Goal: Go to known website: Go to known website

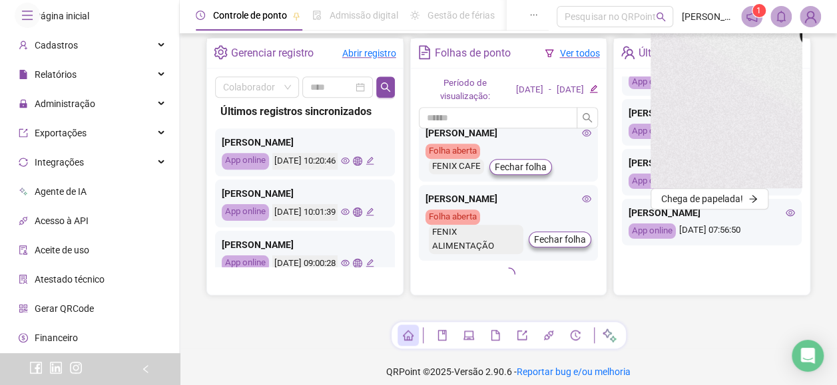
scroll to position [426, 0]
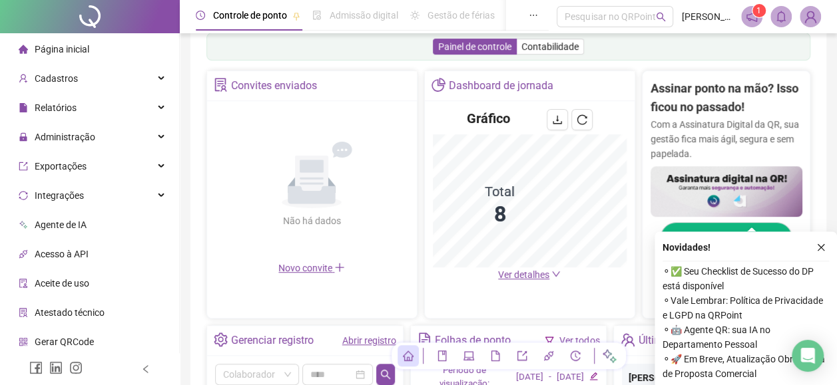
scroll to position [420, 0]
